Goal: Information Seeking & Learning: Check status

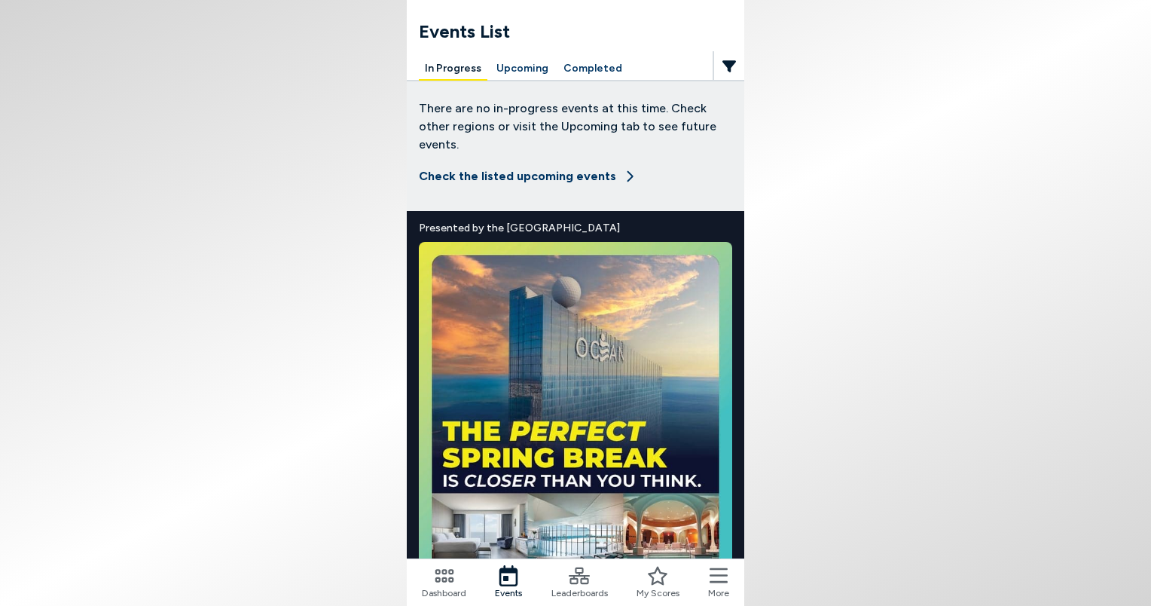
click at [598, 68] on button "Completed" at bounding box center [593, 68] width 71 height 23
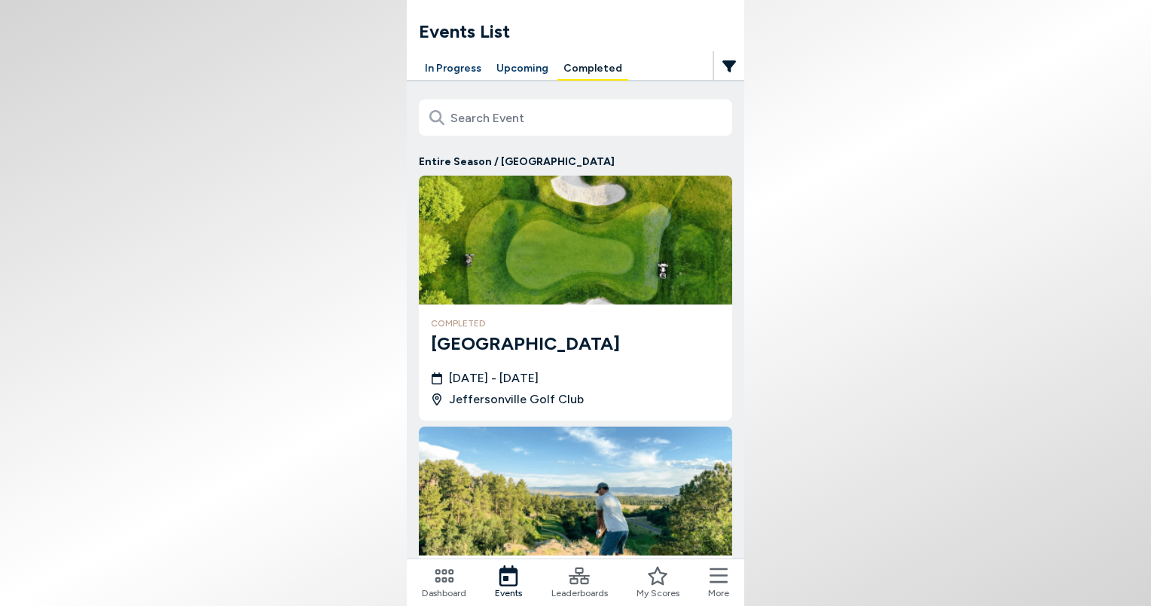
click at [529, 265] on img at bounding box center [575, 240] width 313 height 129
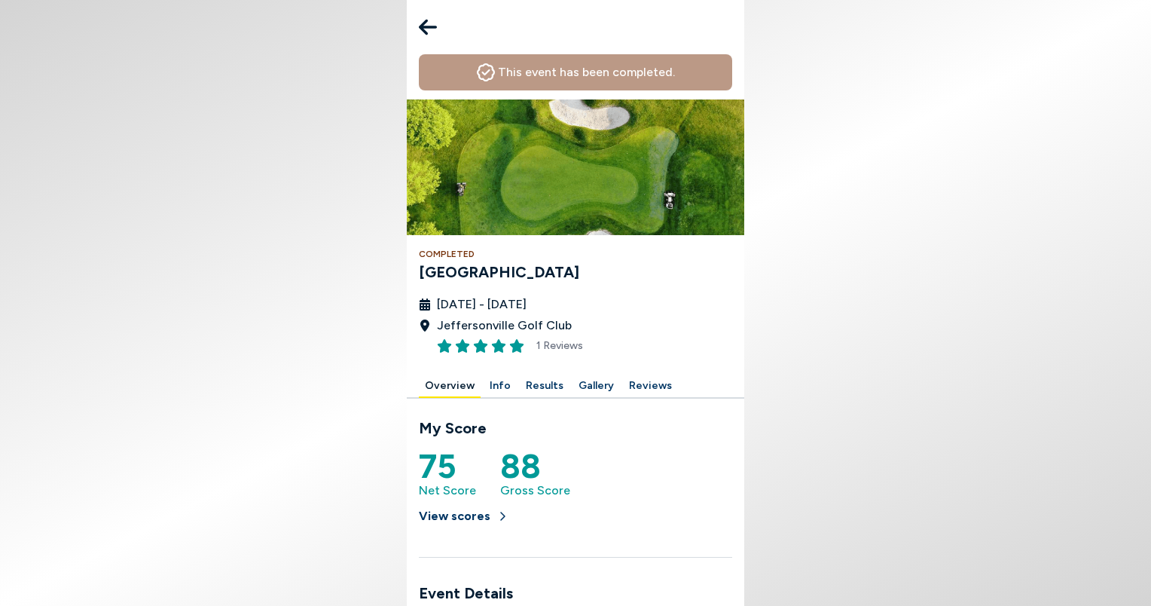
click at [536, 387] on button "Results" at bounding box center [545, 386] width 50 height 23
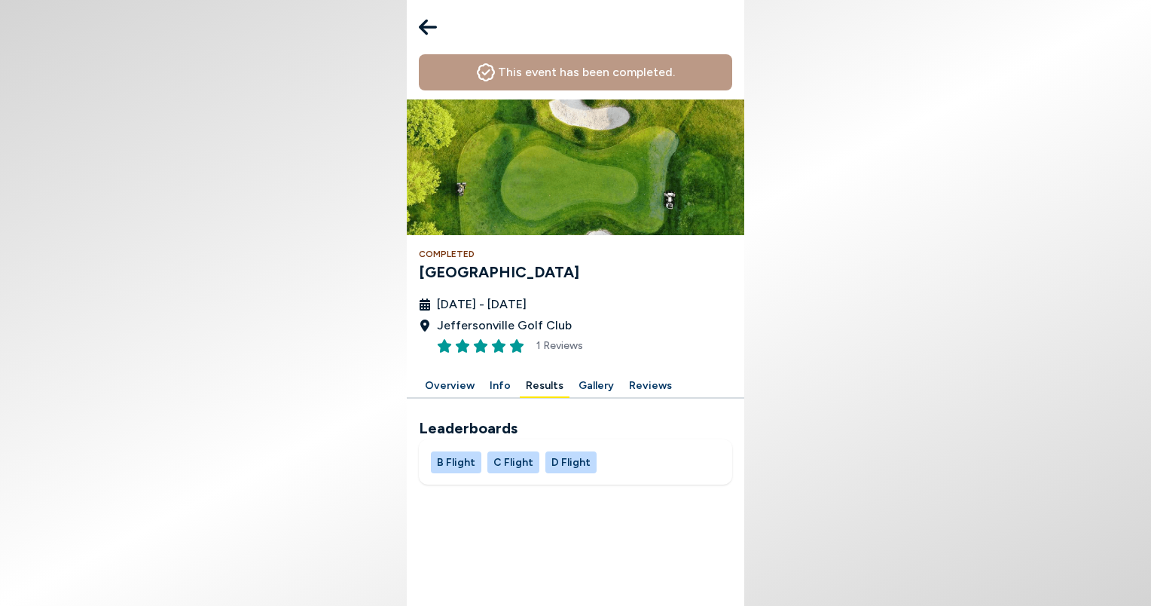
click at [470, 455] on button "B Flight" at bounding box center [456, 462] width 50 height 22
